Goal: Navigation & Orientation: Find specific page/section

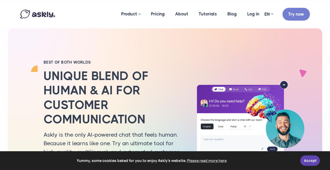
click at [211, 41] on div "BEST OF BOTH WORLDS Unique blend of human & AI for customer communication Askly…" at bounding box center [165, 129] width 298 height 202
click at [311, 155] on div "Yummy, some cookies baked for you to enjoy Askly's website. Please read more he…" at bounding box center [165, 161] width 330 height 19
click at [318, 159] on link "Accept" at bounding box center [311, 160] width 20 height 10
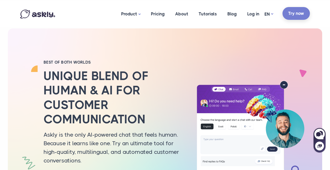
click at [303, 13] on link "Try now" at bounding box center [296, 13] width 27 height 13
click at [256, 17] on link "Log in" at bounding box center [253, 13] width 22 height 25
click at [100, 82] on h2 "Unique blend of human & AI for customer communication" at bounding box center [114, 98] width 141 height 58
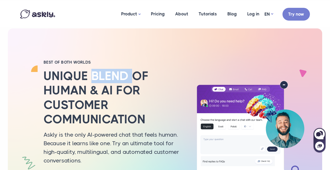
click at [100, 82] on h2 "Unique blend of human & AI for customer communication" at bounding box center [114, 98] width 141 height 58
click at [99, 82] on h2 "Unique blend of human & AI for customer communication" at bounding box center [114, 98] width 141 height 58
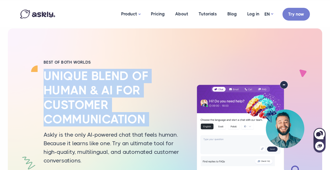
click at [99, 82] on h2 "Unique blend of human & AI for customer communication" at bounding box center [114, 98] width 141 height 58
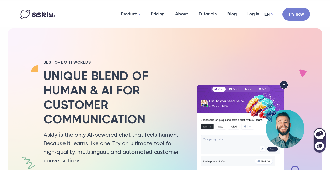
click at [115, 63] on h2 "BEST OF BOTH WORLDS" at bounding box center [114, 62] width 141 height 5
